Goal: Navigation & Orientation: Find specific page/section

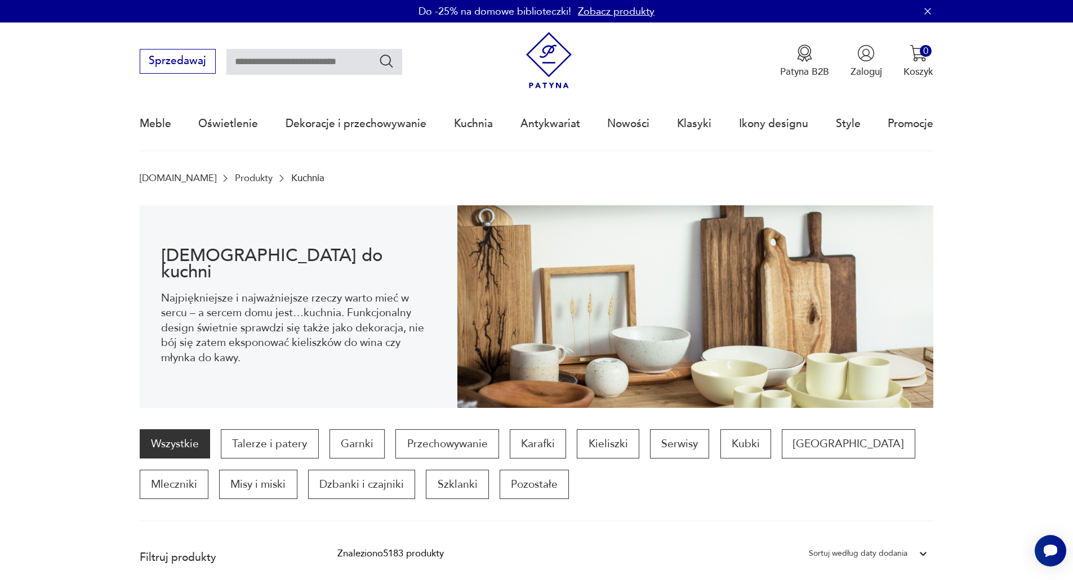
click at [235, 180] on link "Produkty" at bounding box center [254, 178] width 38 height 11
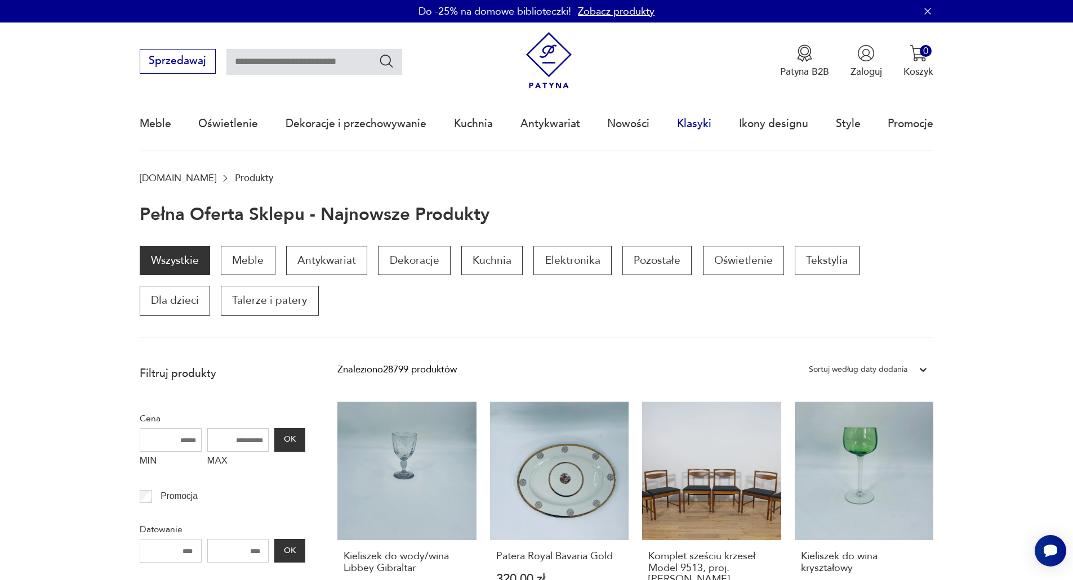
click at [694, 125] on link "Klasyki" at bounding box center [694, 124] width 34 height 52
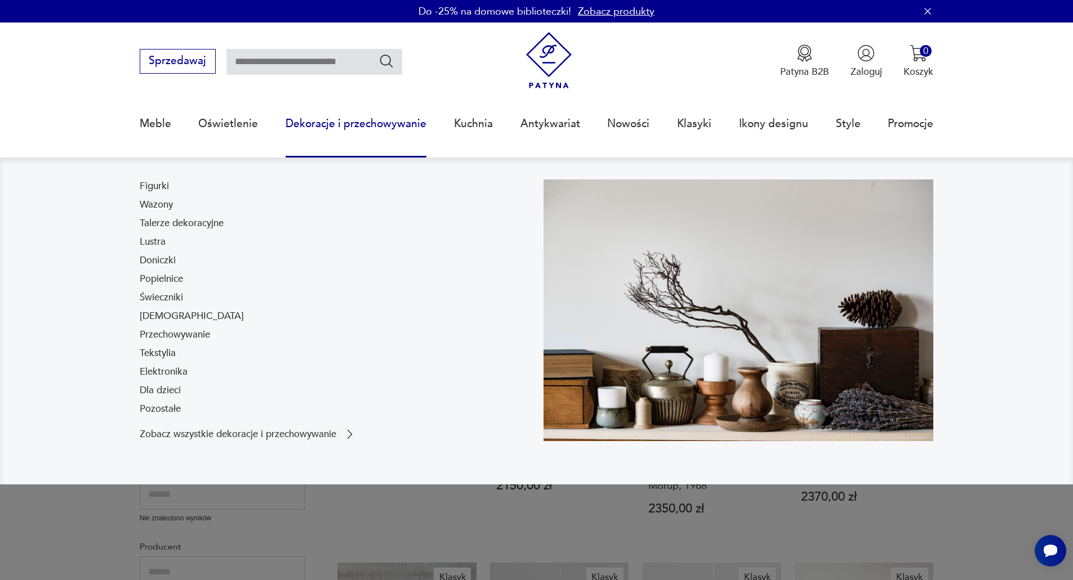
click at [381, 124] on link "Dekoracje i przechowywanie" at bounding box center [355, 124] width 141 height 52
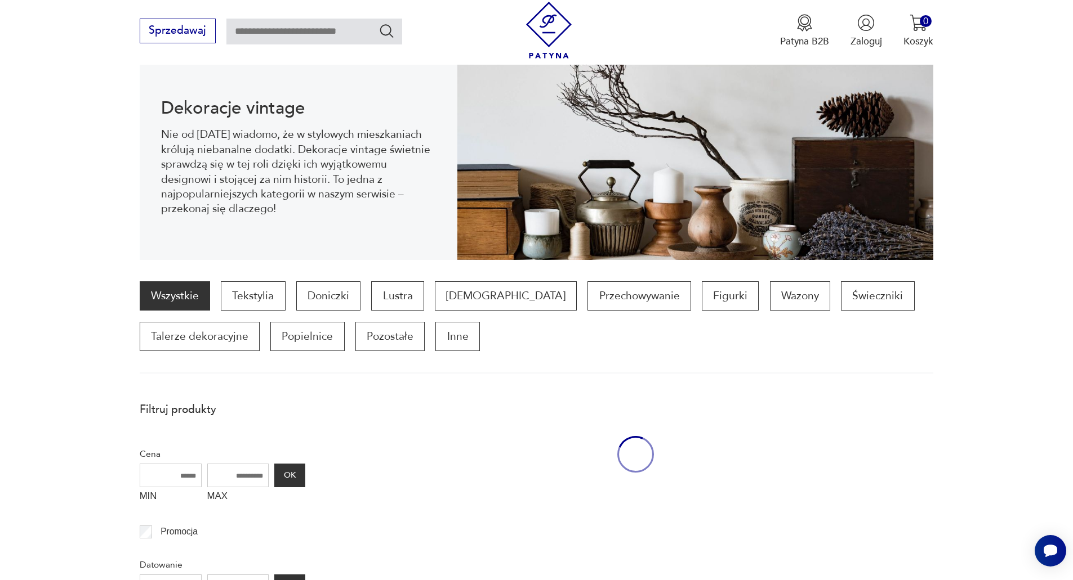
scroll to position [150, 0]
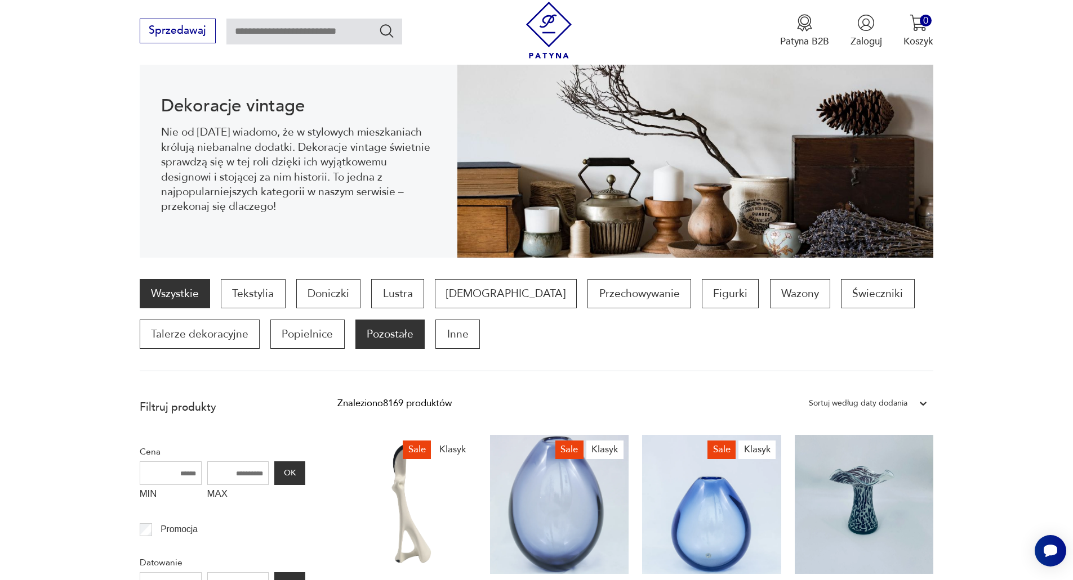
click at [394, 335] on p "Pozostałe" at bounding box center [389, 334] width 69 height 29
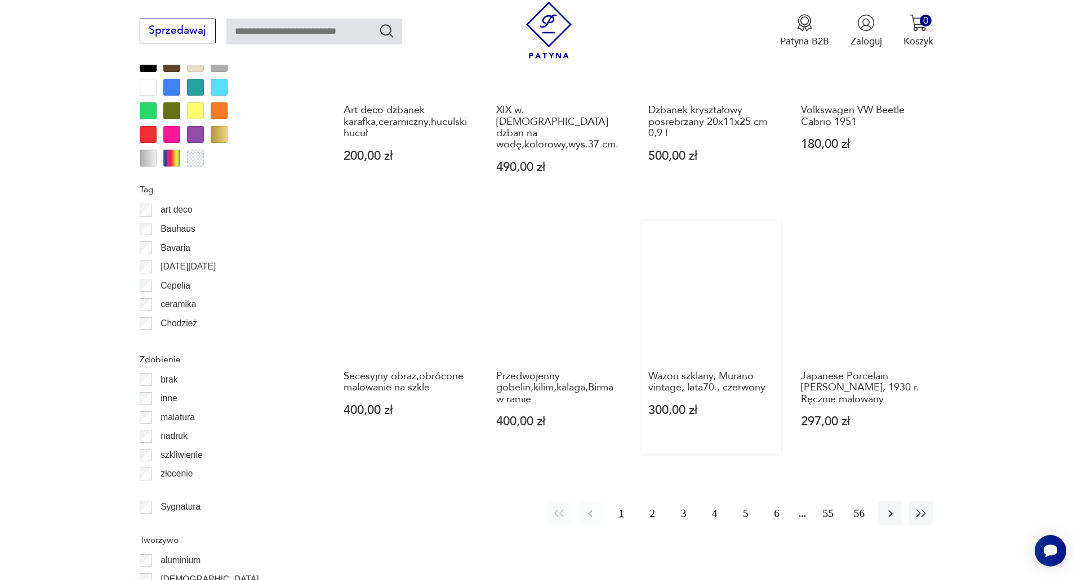
scroll to position [1163, 0]
